Goal: Task Accomplishment & Management: Use online tool/utility

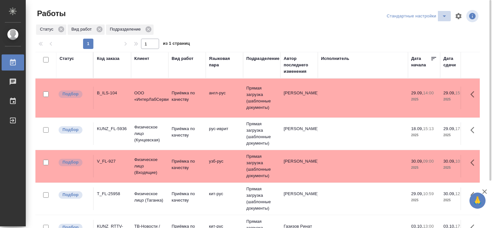
click at [444, 16] on icon "split button" at bounding box center [444, 16] width 3 height 2
click at [419, 30] on li "В работе" at bounding box center [418, 29] width 66 height 10
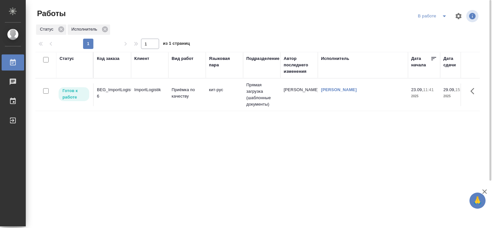
click at [120, 90] on div "BEG_ImportLogistik-6" at bounding box center [112, 93] width 31 height 13
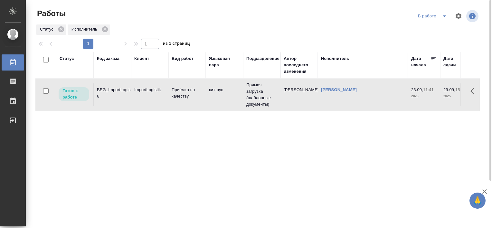
click at [120, 90] on div "BEG_ImportLogistik-6" at bounding box center [112, 93] width 31 height 13
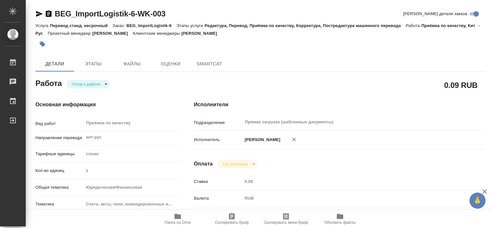
type textarea "x"
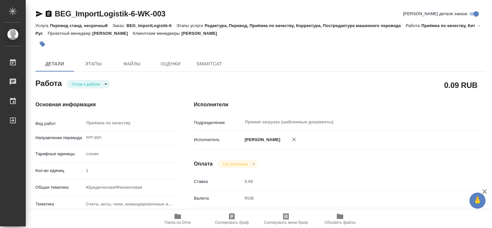
type textarea "x"
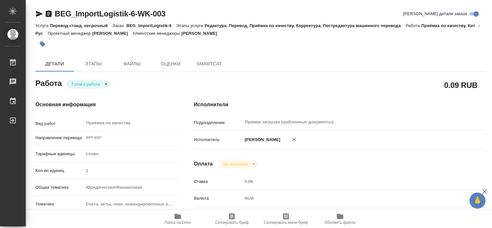
type textarea "x"
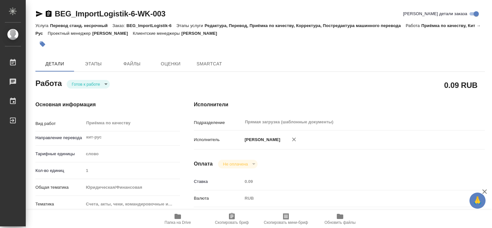
type textarea "x"
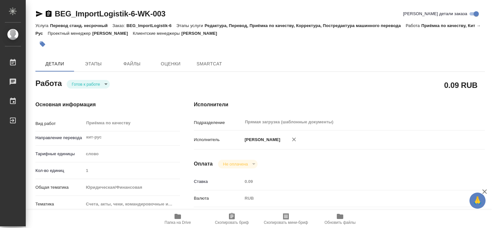
type textarea "x"
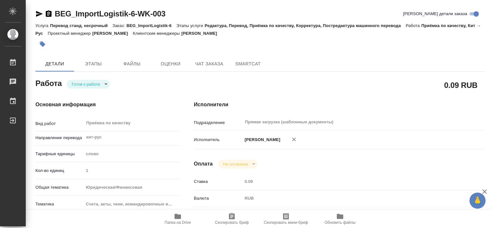
type textarea "x"
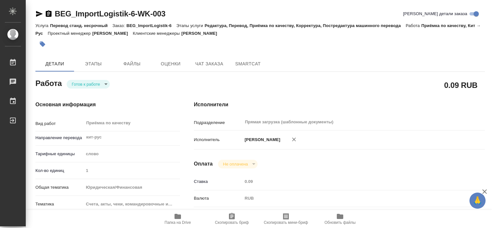
type textarea "x"
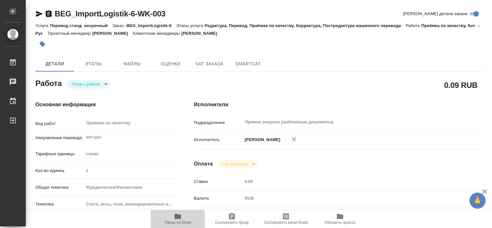
click at [181, 222] on span "Папка на Drive" at bounding box center [178, 222] width 26 height 5
